Goal: Task Accomplishment & Management: Complete application form

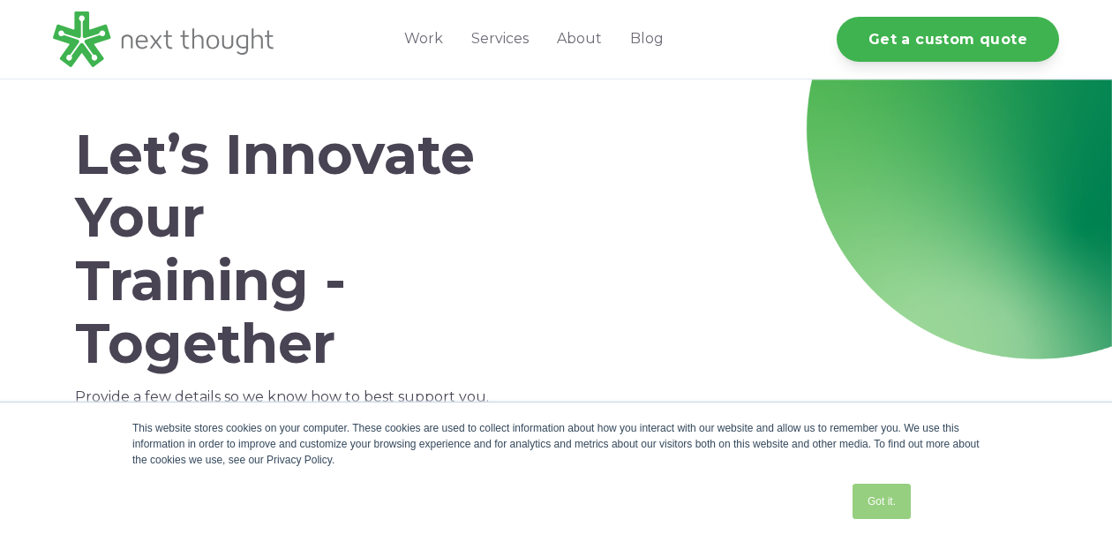
click at [872, 495] on link "Got it." at bounding box center [881, 501] width 58 height 35
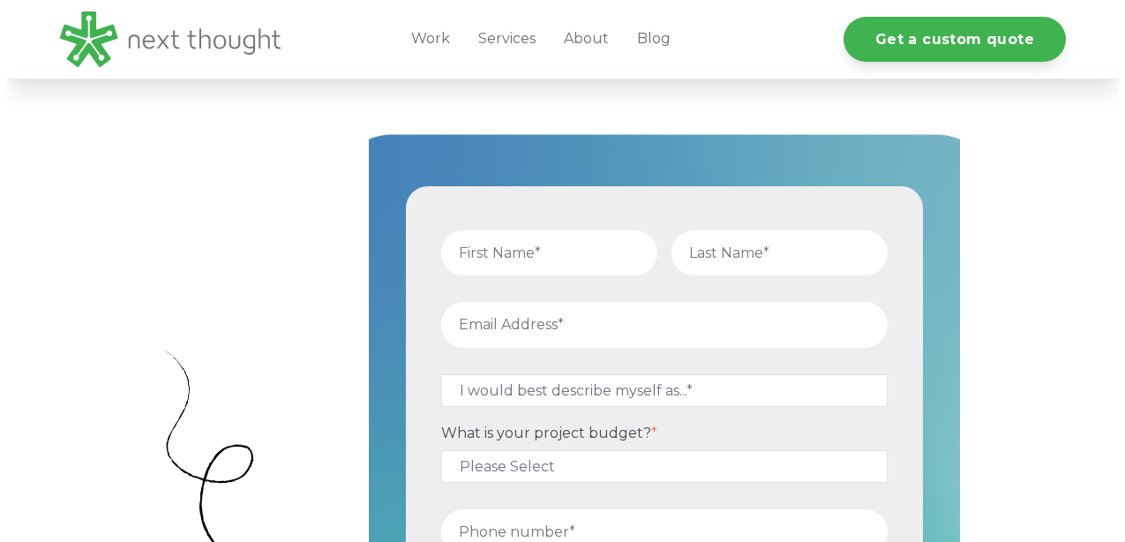
scroll to position [600, 0]
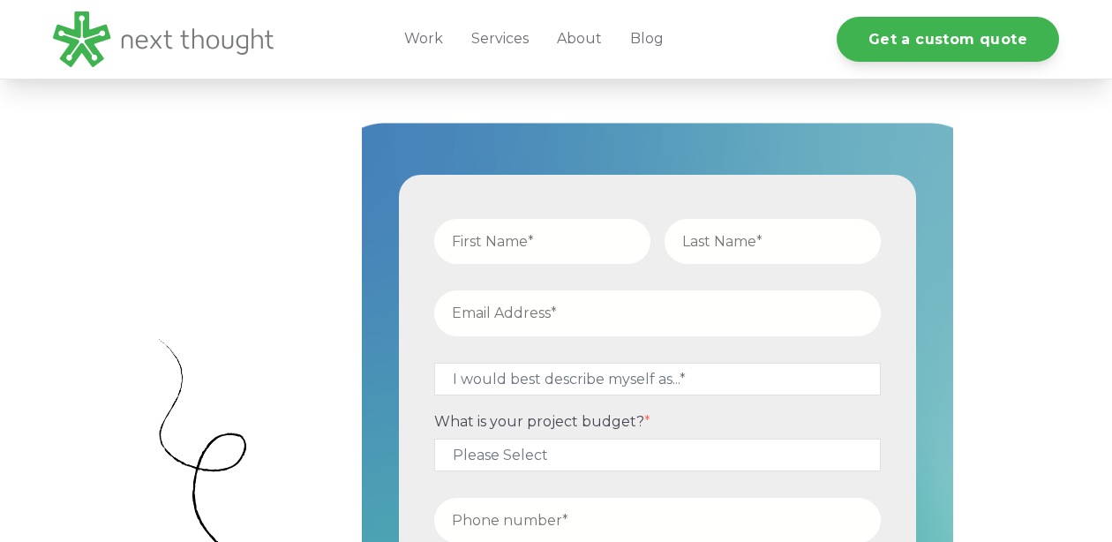
click at [501, 243] on input "text" at bounding box center [542, 241] width 216 height 45
type input "Chef"
type input "Gregory"
click at [526, 312] on input "email" at bounding box center [657, 312] width 447 height 45
type input "gfradette@islllc.com"
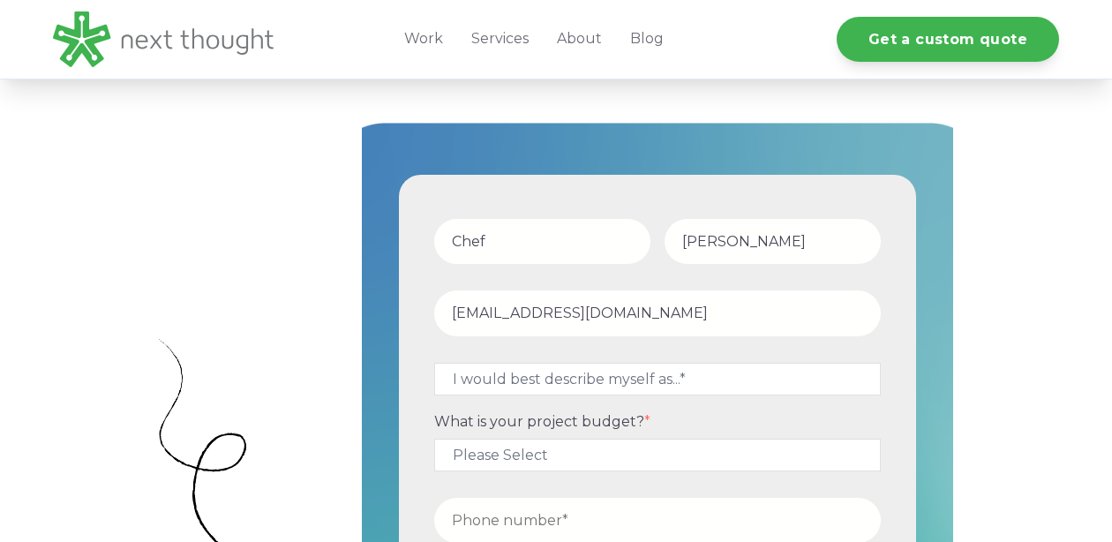
click at [516, 420] on span "What is your project budget?" at bounding box center [539, 421] width 210 height 17
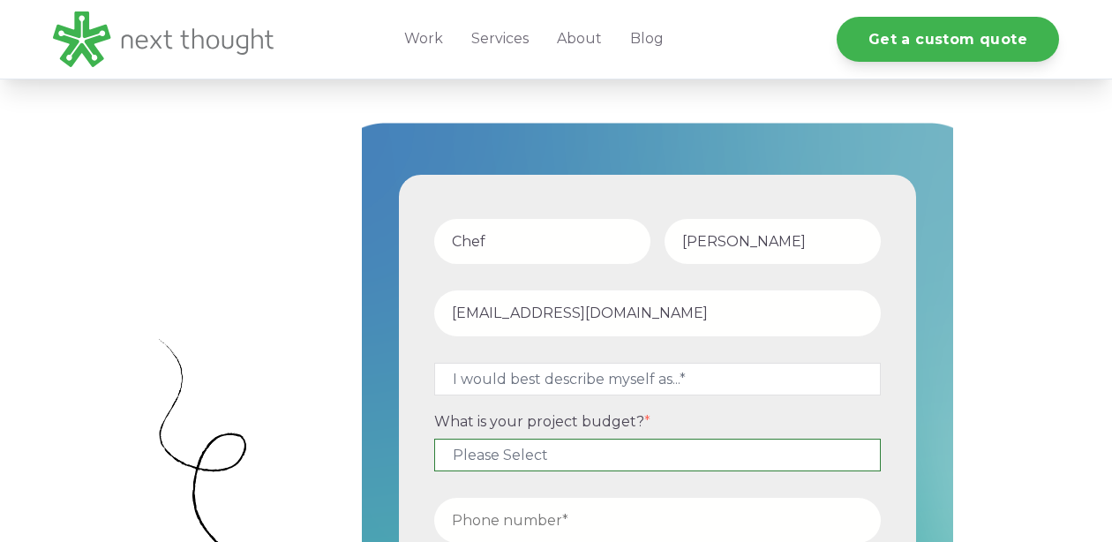
click at [516, 439] on select "Please Select $5,000 - $15,000 $15,000 - $25,000 $25,000 - $50,000 $50,000+" at bounding box center [657, 455] width 447 height 33
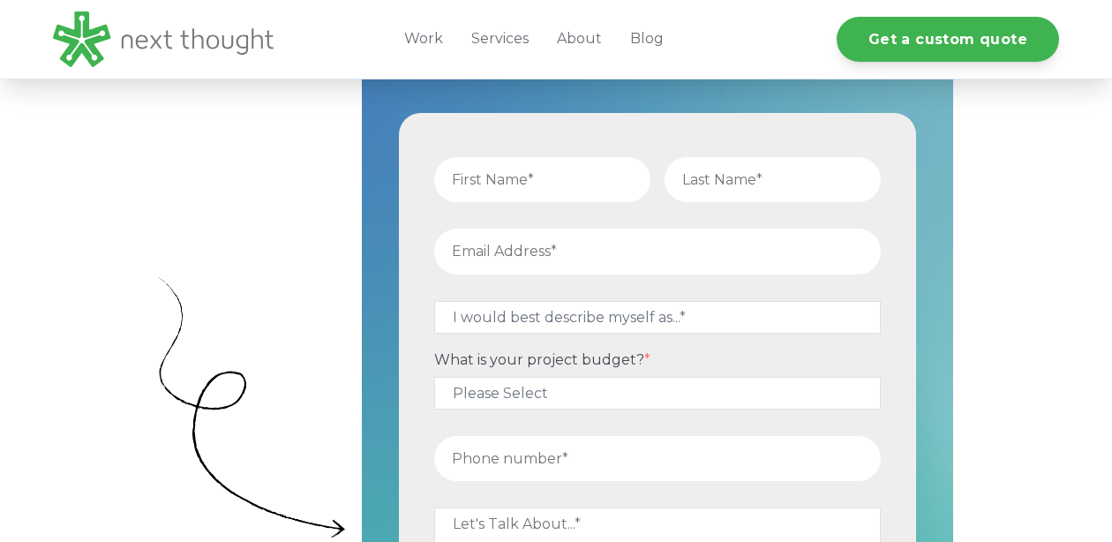
scroll to position [657, 0]
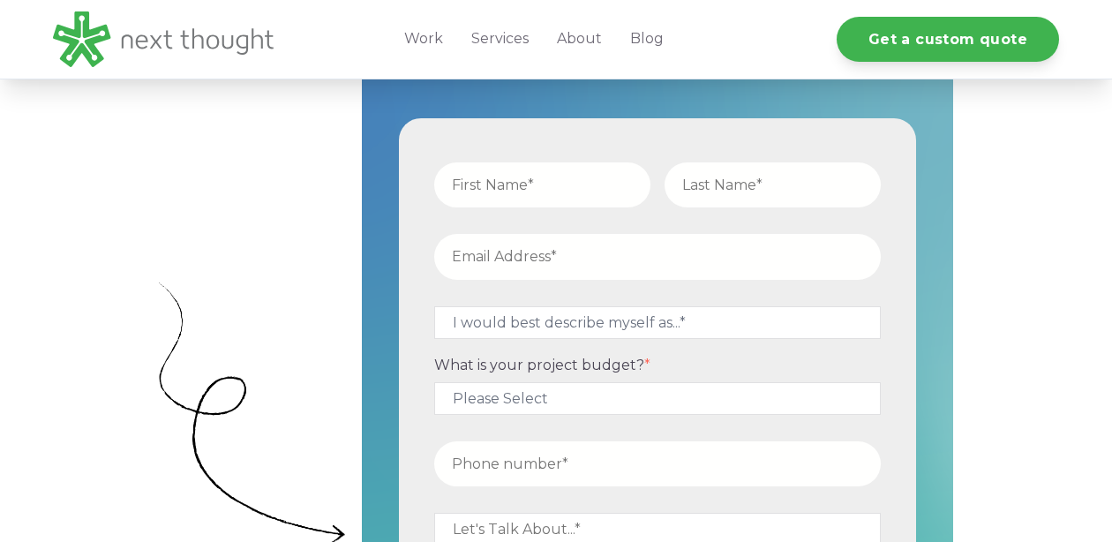
click at [529, 179] on input "text" at bounding box center [542, 184] width 216 height 45
type input "Chef"
type input "Gregory"
type input "gfradette@islllc.com"
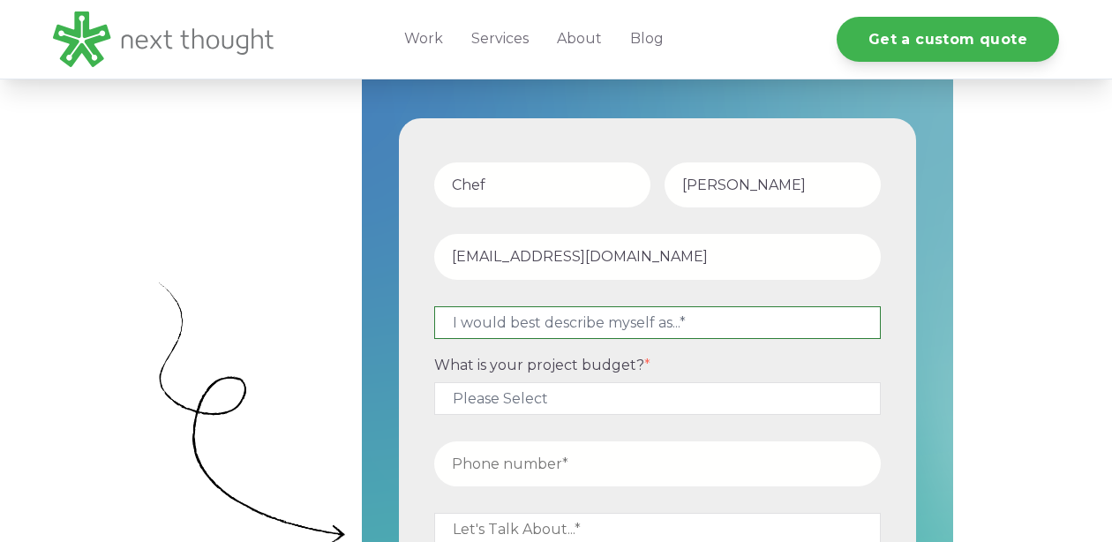
click at [541, 326] on select "I would best describe myself as...* Other I am an executive or owner of a compa…" at bounding box center [657, 322] width 447 height 33
select select "persona_9"
